Goal: Information Seeking & Learning: Learn about a topic

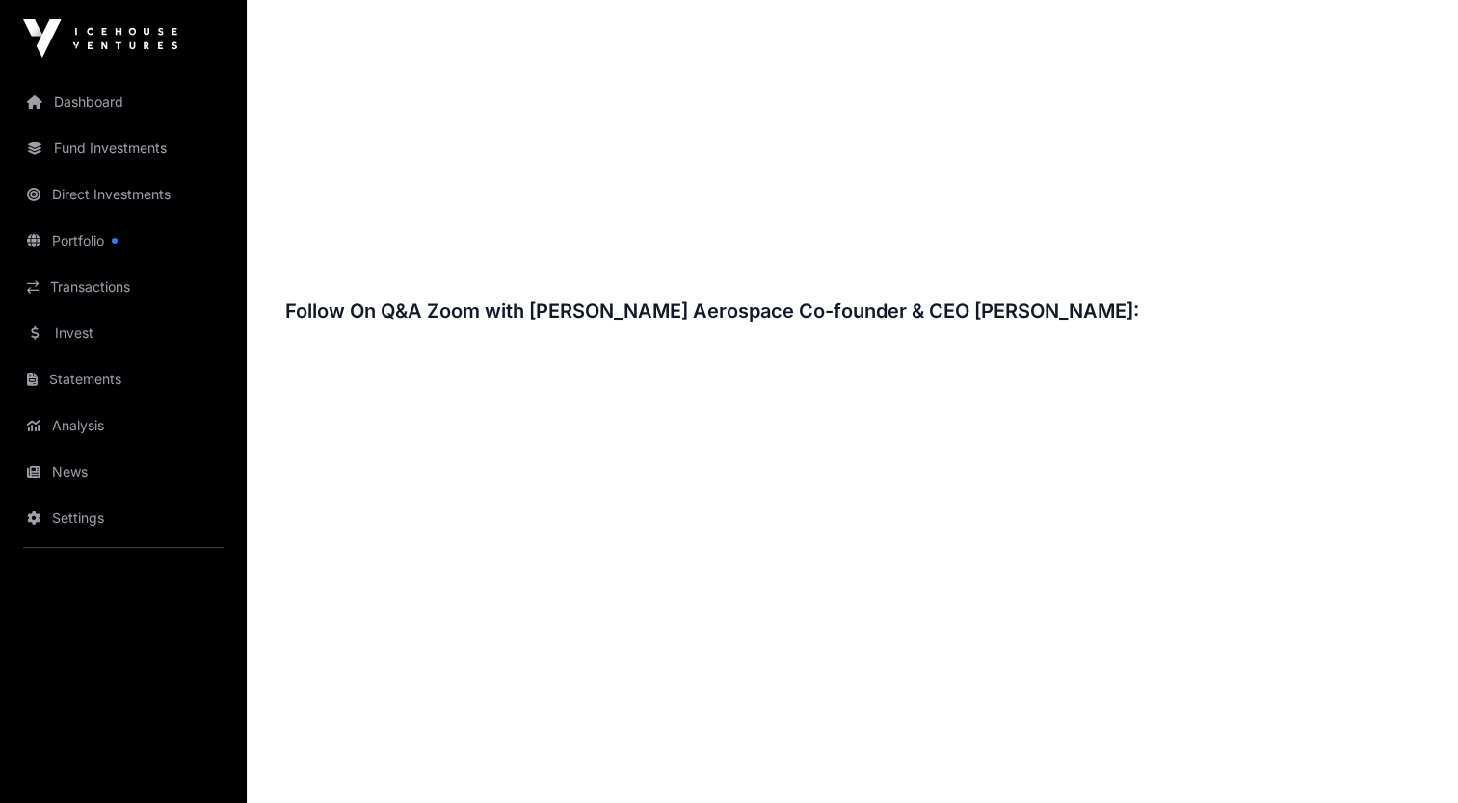
scroll to position [2759, 0]
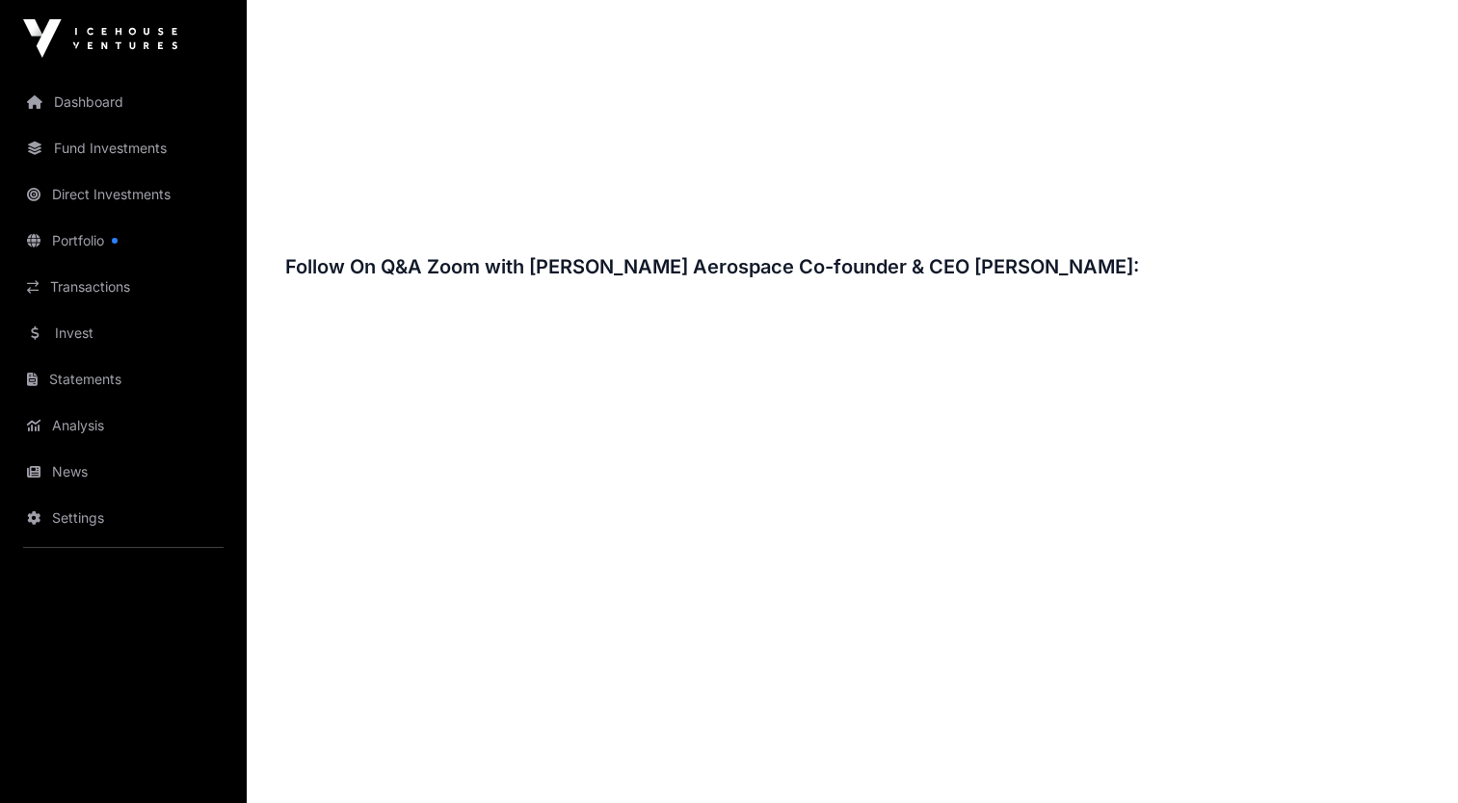
click at [107, 225] on link "Portfolio" at bounding box center [123, 241] width 216 height 42
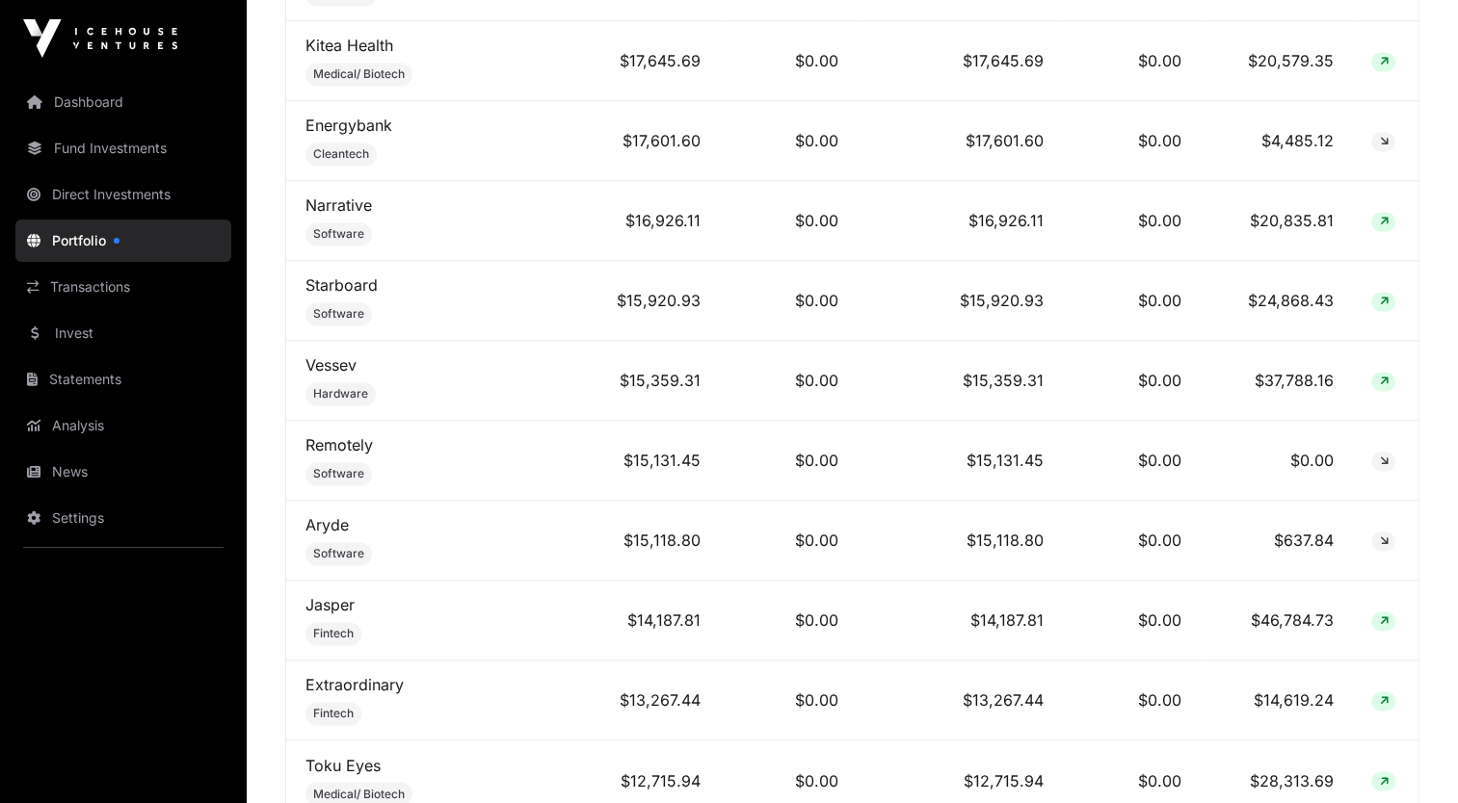
scroll to position [2956, 0]
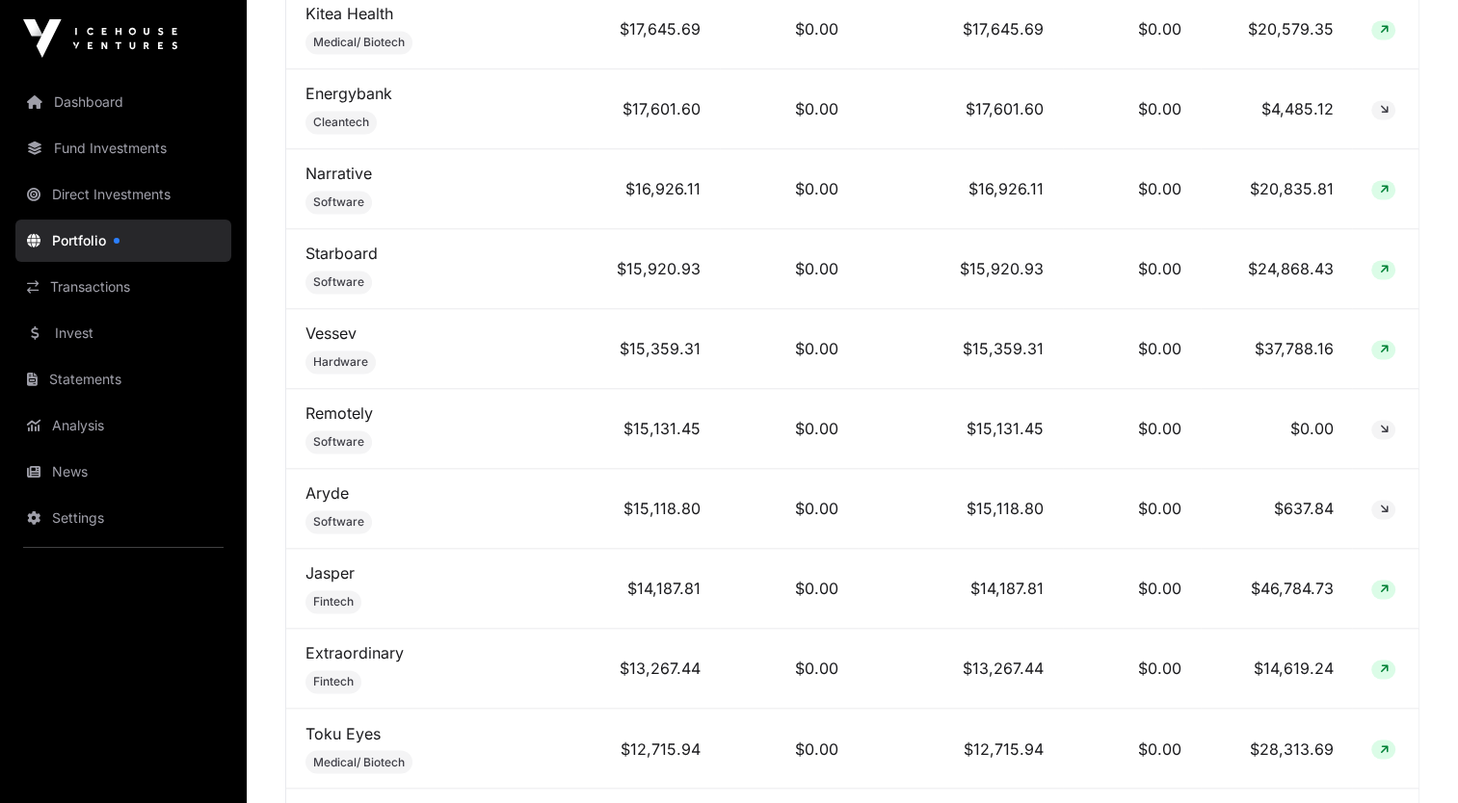
drag, startPoint x: 1451, startPoint y: 176, endPoint x: 1451, endPoint y: 202, distance: 26.0
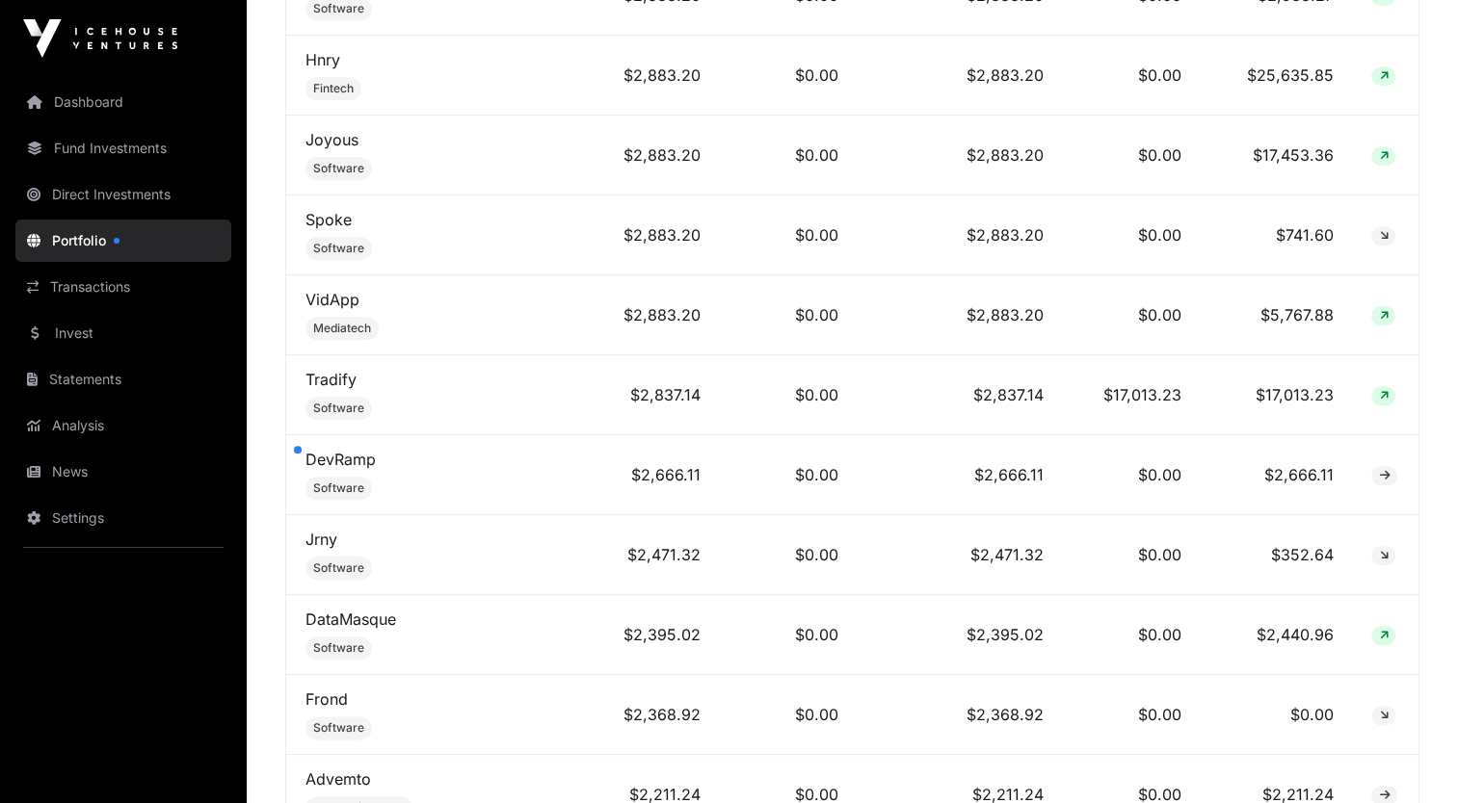
scroll to position [9322, 0]
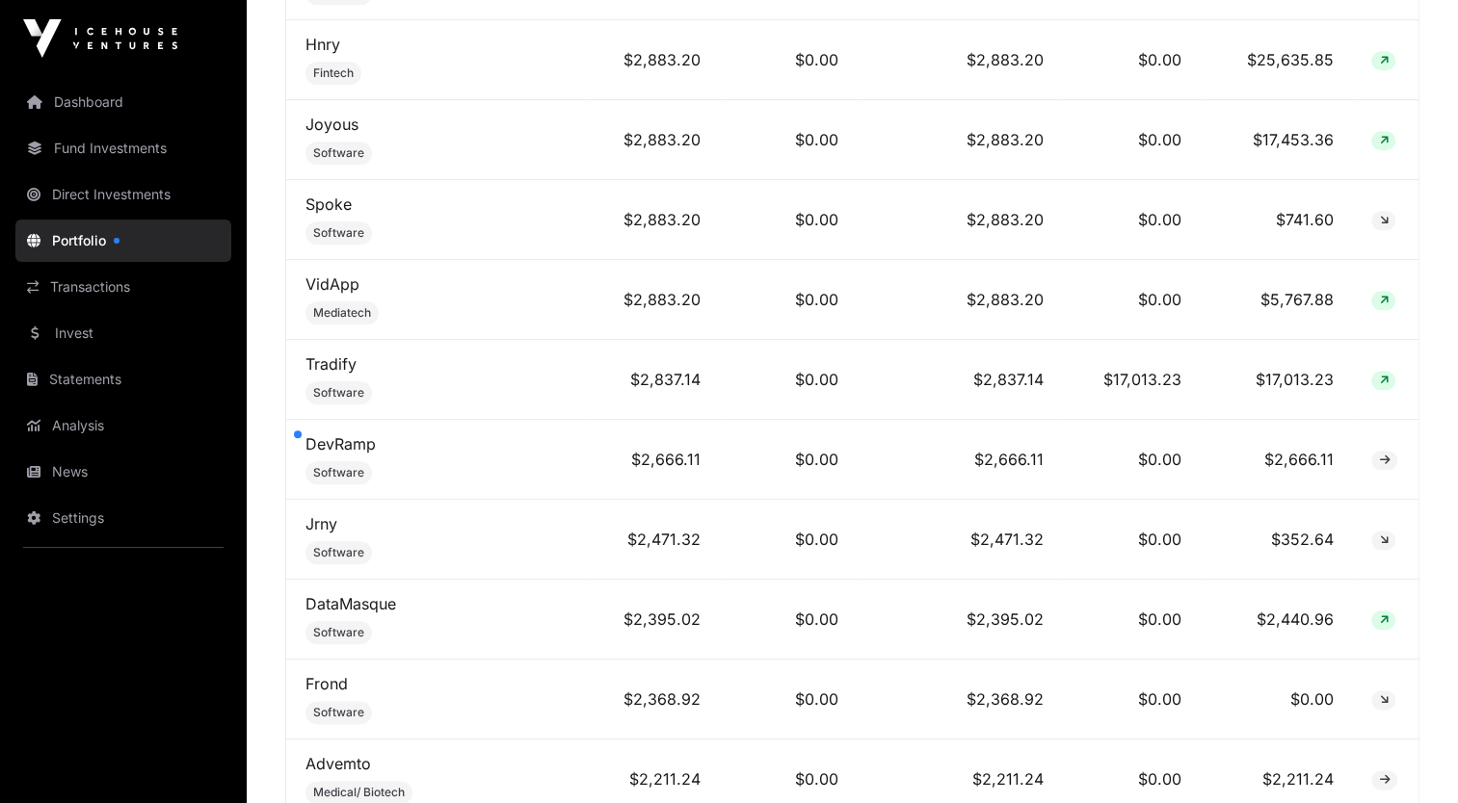
click at [436, 420] on td "DevRamp Software" at bounding box center [437, 460] width 302 height 80
click at [327, 434] on link "DevRamp" at bounding box center [340, 443] width 70 height 19
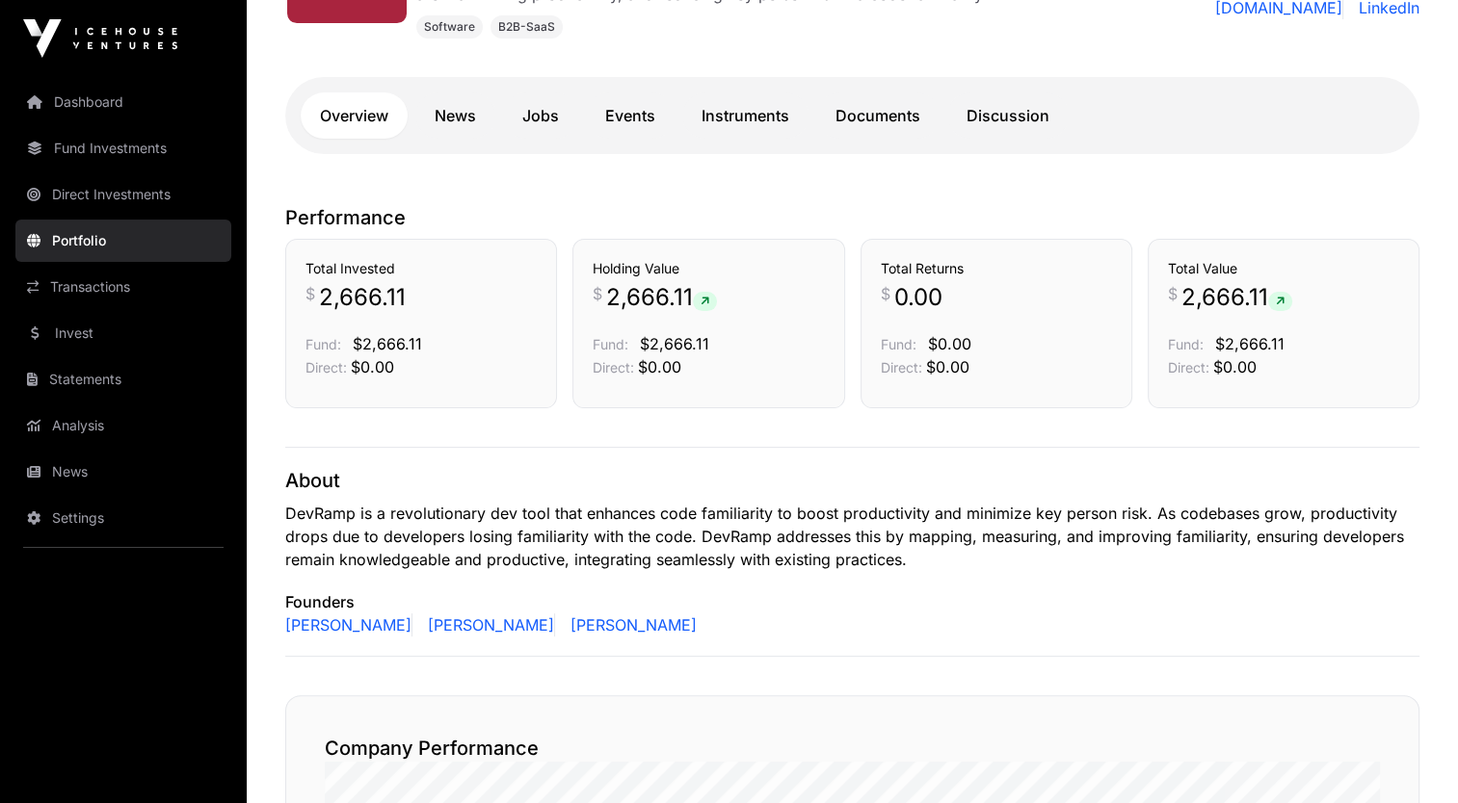
scroll to position [394, 0]
